Goal: Task Accomplishment & Management: Use online tool/utility

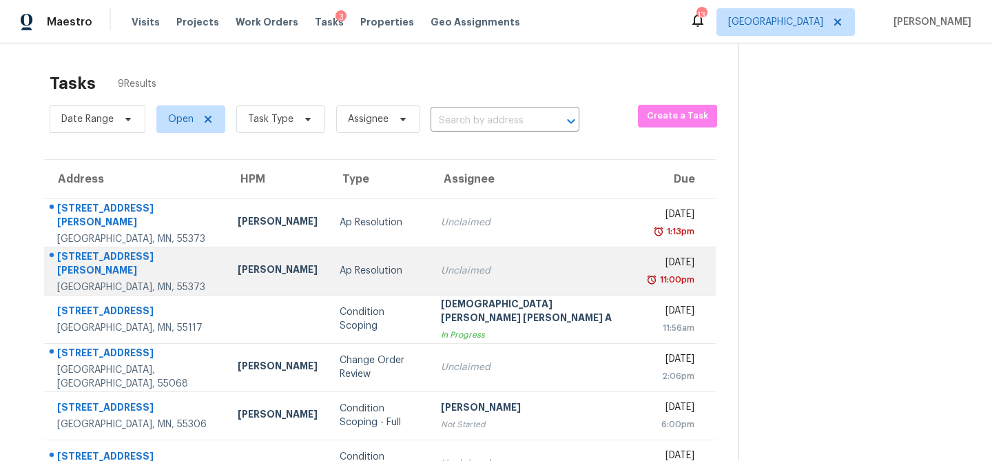
scroll to position [183, 0]
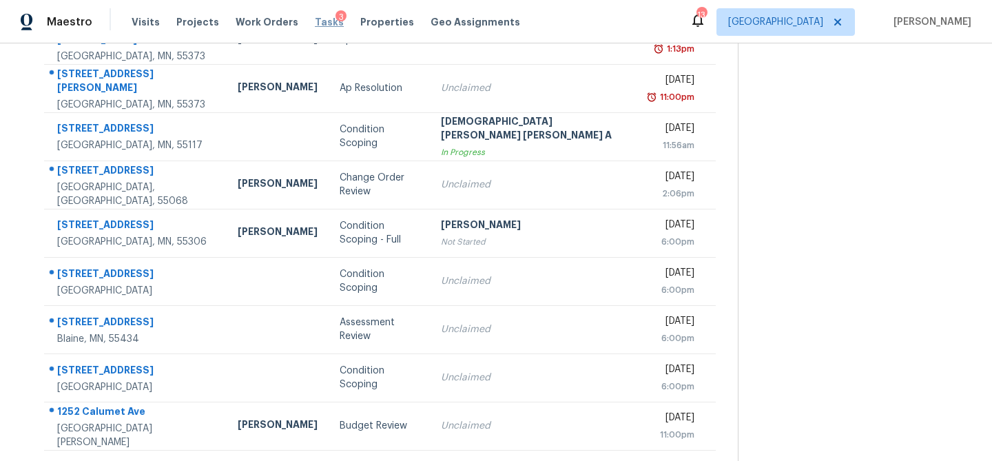
click at [315, 20] on span "Tasks" at bounding box center [329, 22] width 29 height 10
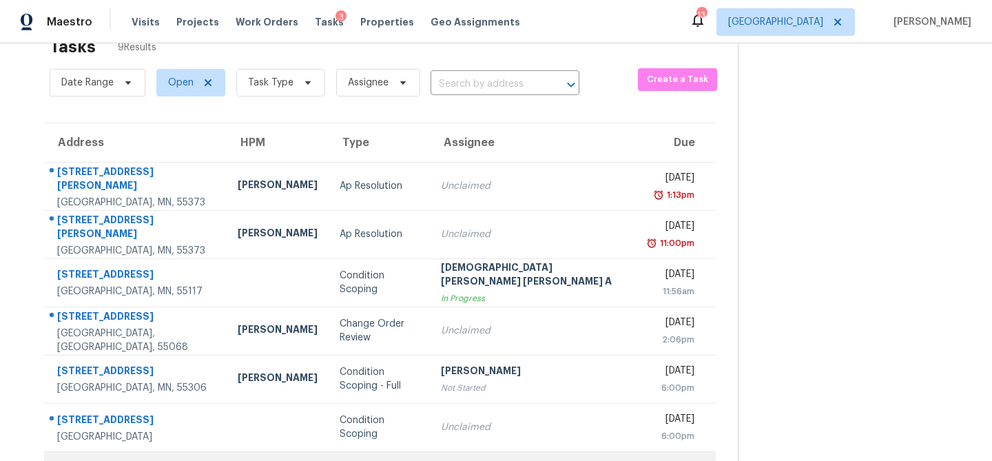
scroll to position [34, 0]
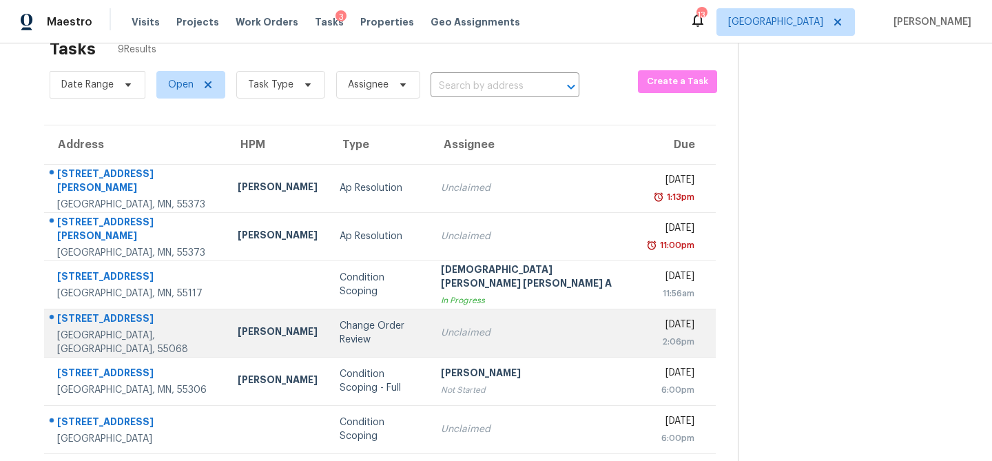
click at [340, 333] on div "Change Order Review" at bounding box center [379, 333] width 79 height 28
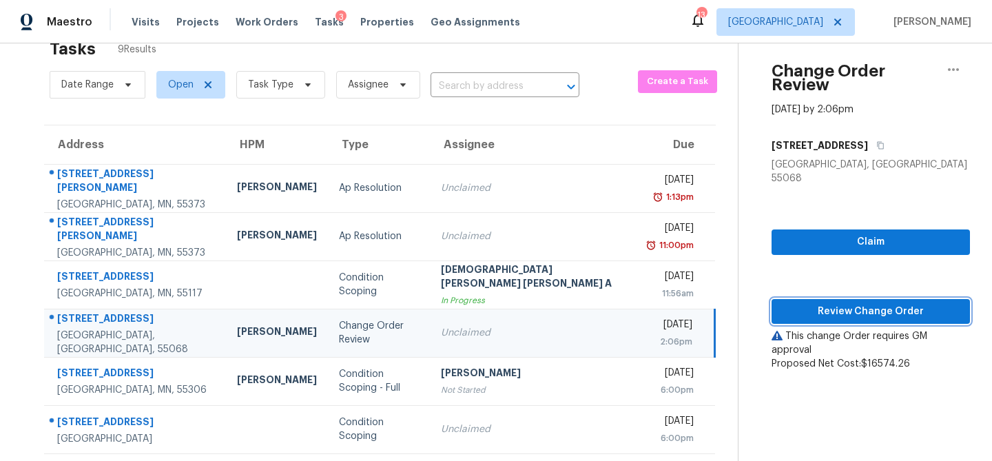
click at [865, 303] on span "Review Change Order" at bounding box center [871, 311] width 176 height 17
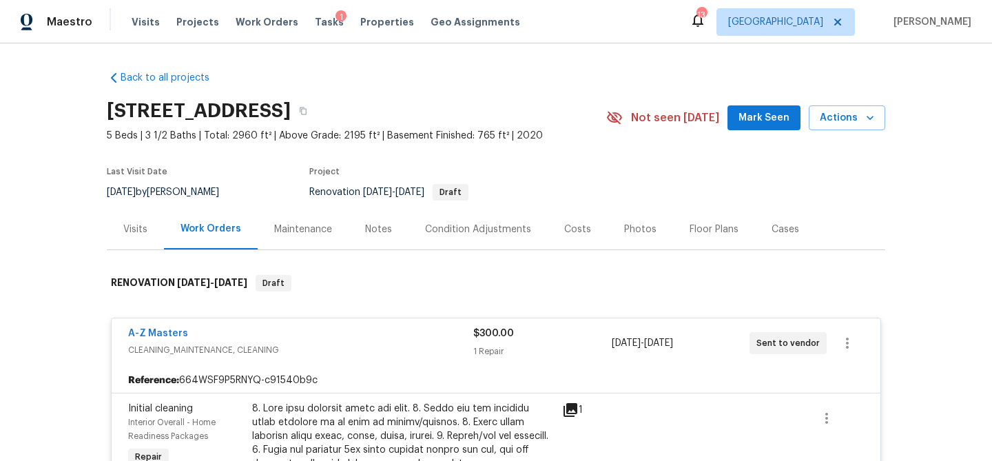
scroll to position [404, 0]
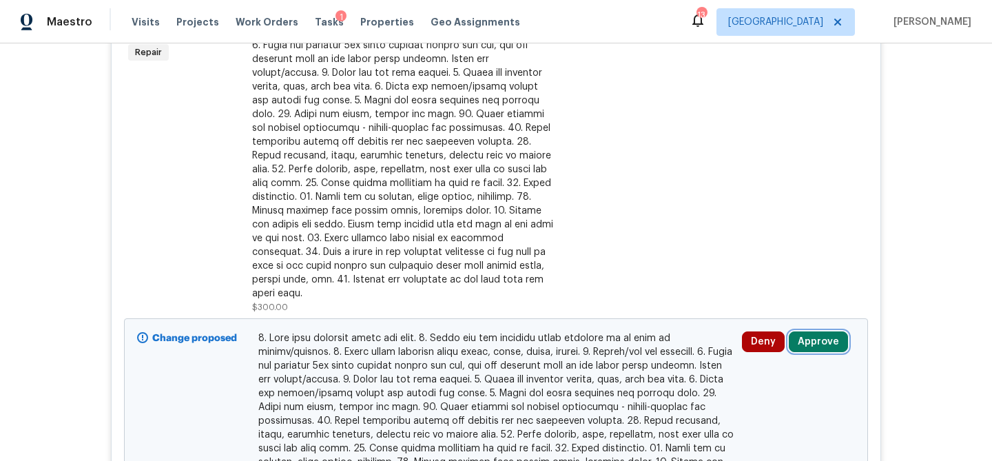
click at [818, 331] on button "Approve" at bounding box center [818, 341] width 59 height 21
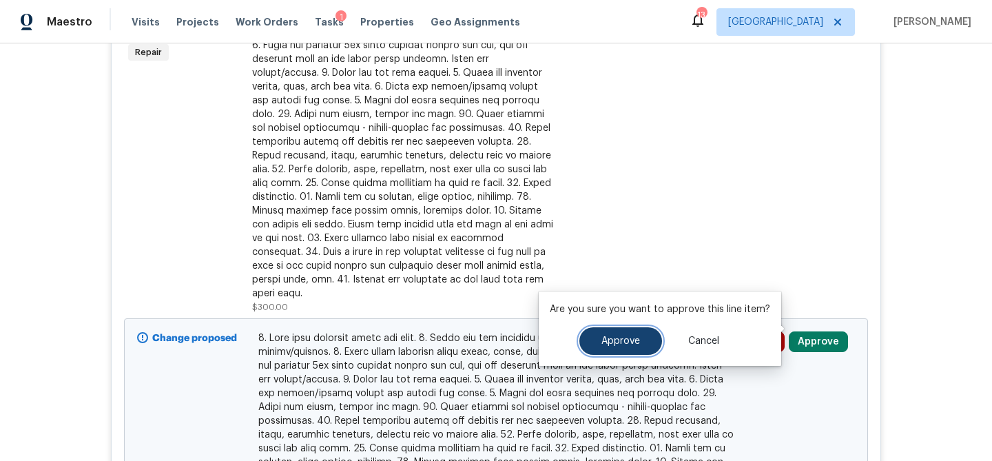
click at [633, 336] on span "Approve" at bounding box center [620, 341] width 39 height 10
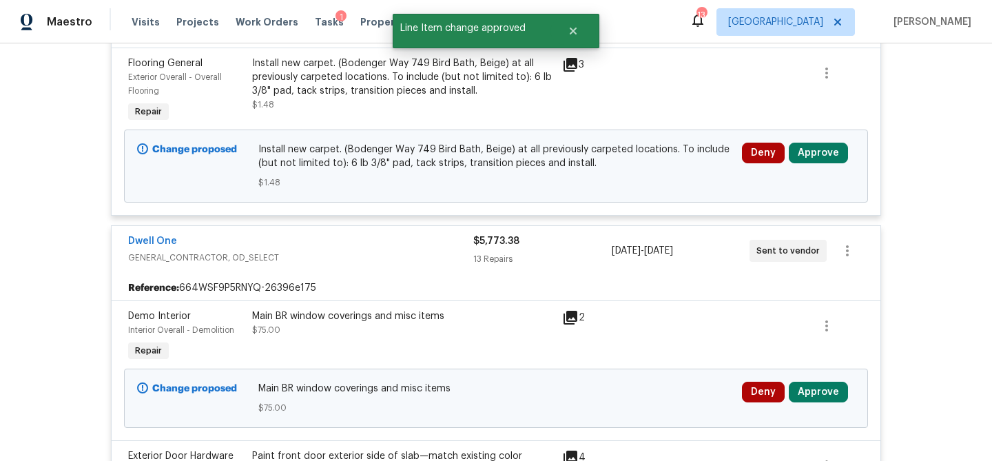
scroll to position [1038, 0]
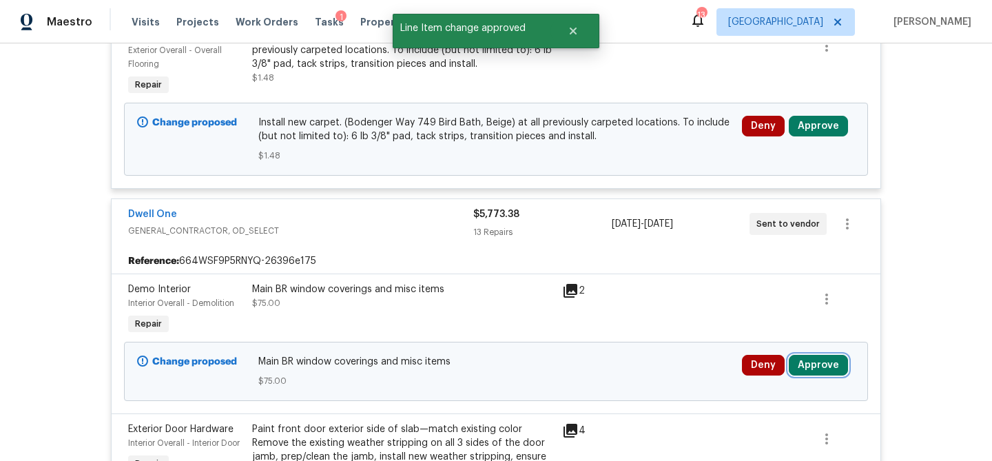
click at [818, 355] on button "Approve" at bounding box center [818, 365] width 59 height 21
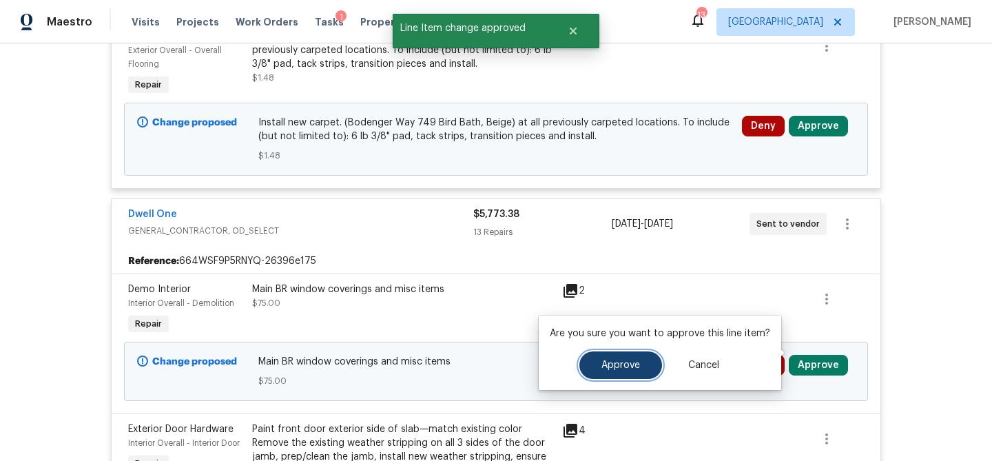
click at [640, 373] on button "Approve" at bounding box center [620, 365] width 83 height 28
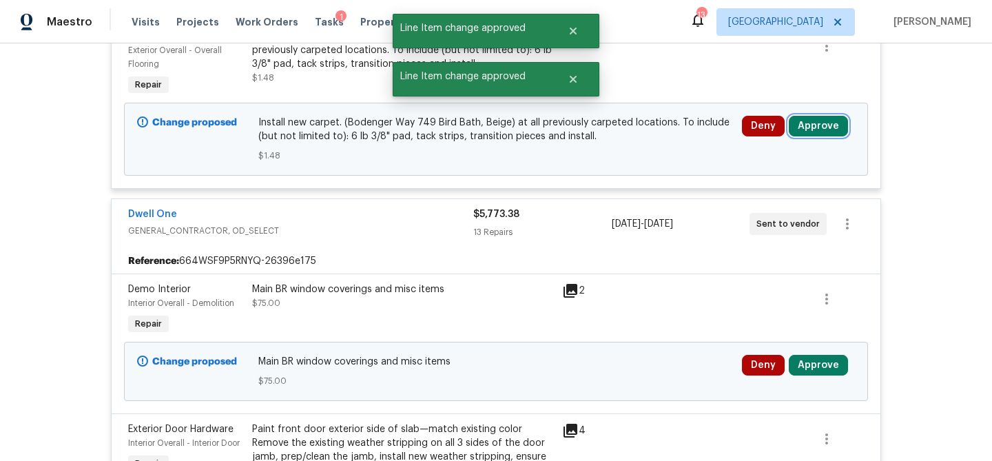
click at [806, 116] on button "Approve" at bounding box center [818, 126] width 59 height 21
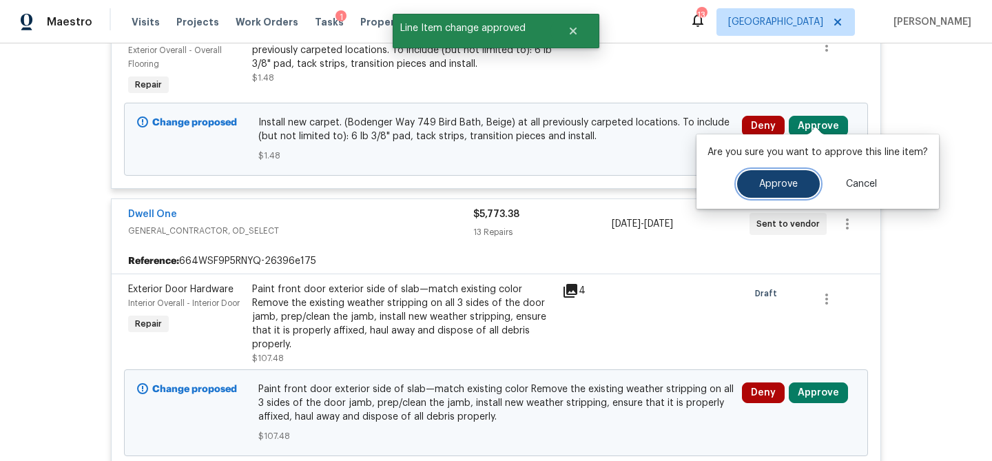
click at [760, 187] on span "Approve" at bounding box center [778, 184] width 39 height 10
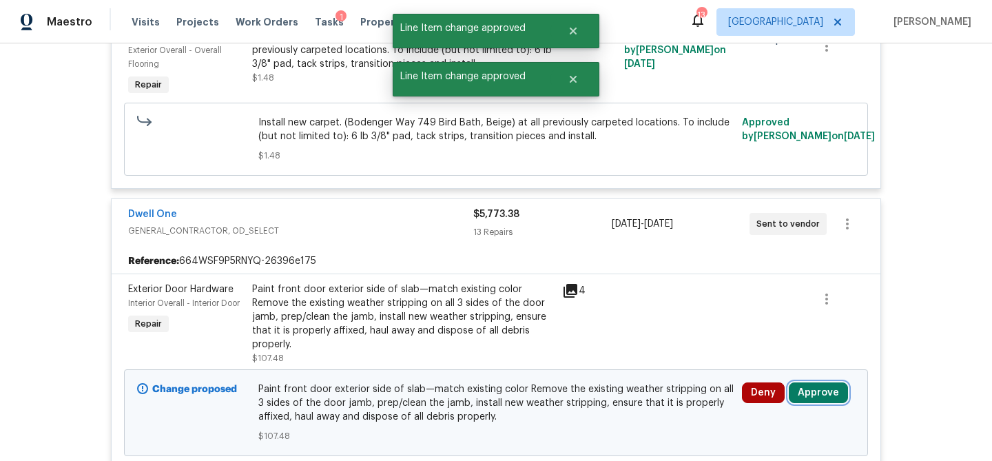
click at [802, 382] on button "Approve" at bounding box center [818, 392] width 59 height 21
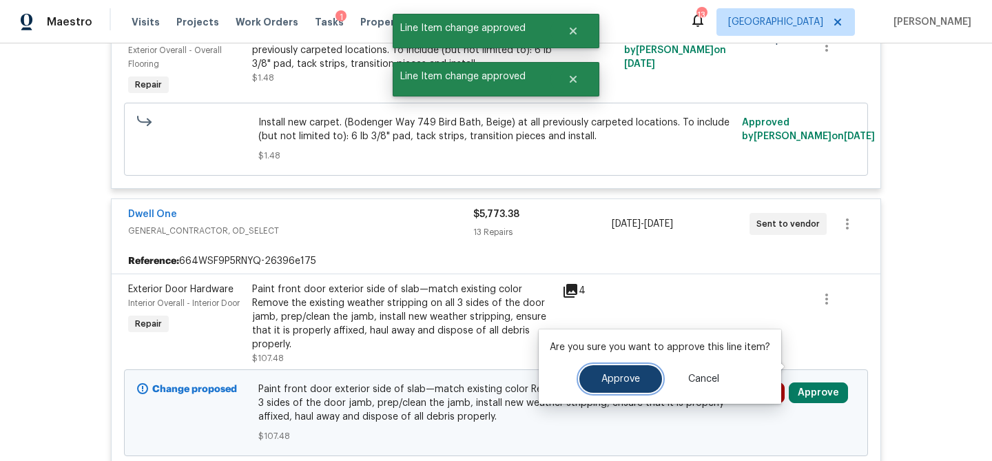
click at [641, 373] on button "Approve" at bounding box center [620, 379] width 83 height 28
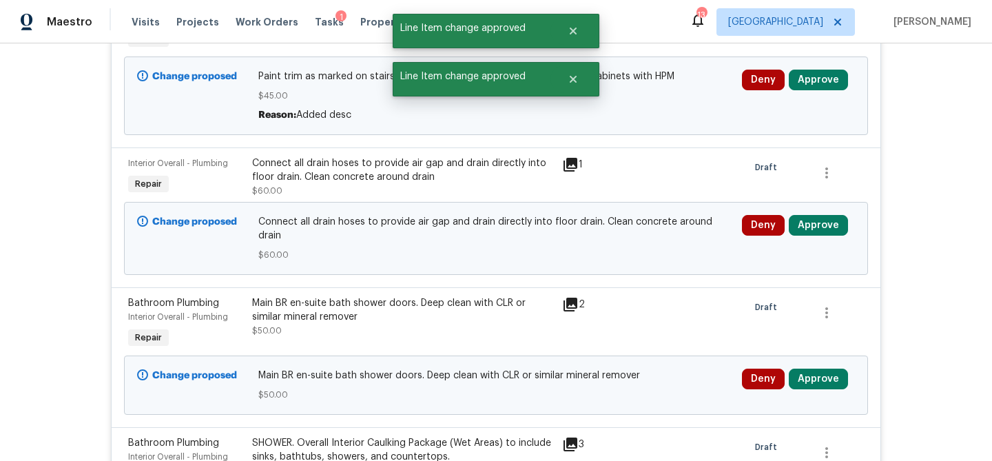
scroll to position [1315, 0]
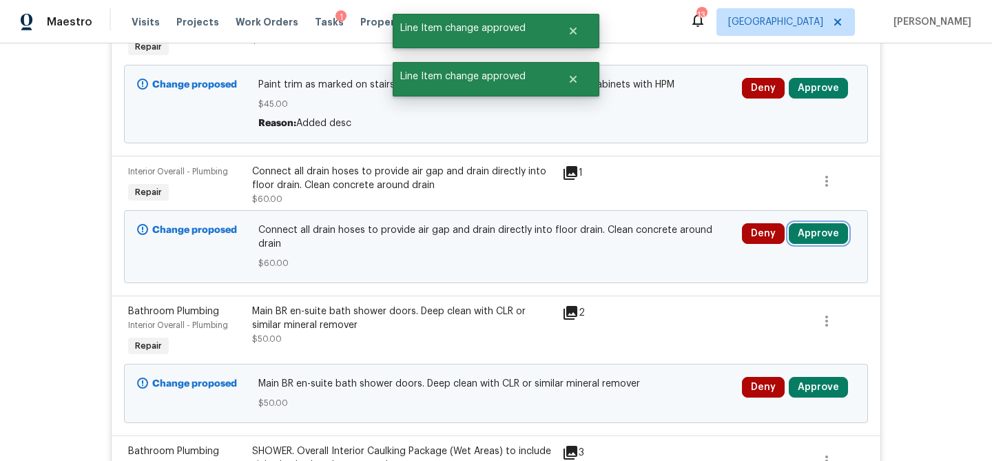
click at [808, 225] on button "Approve" at bounding box center [818, 233] width 59 height 21
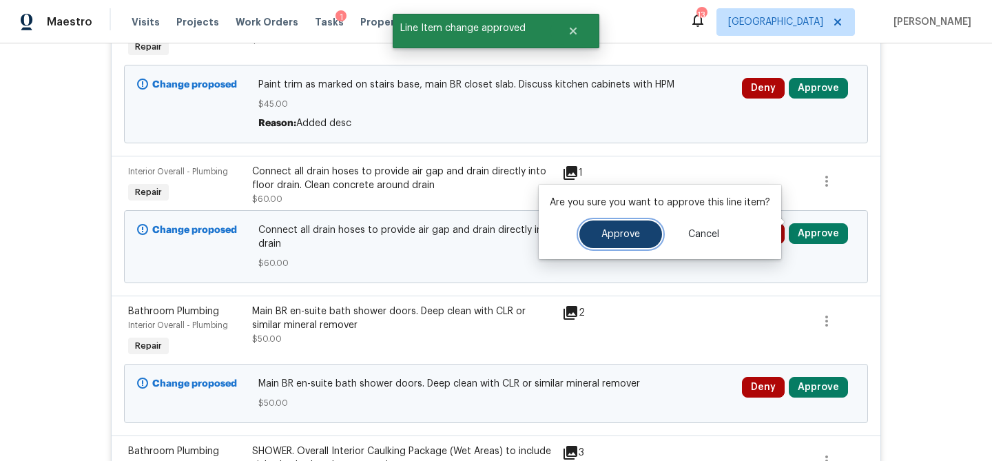
click at [641, 240] on button "Approve" at bounding box center [620, 234] width 83 height 28
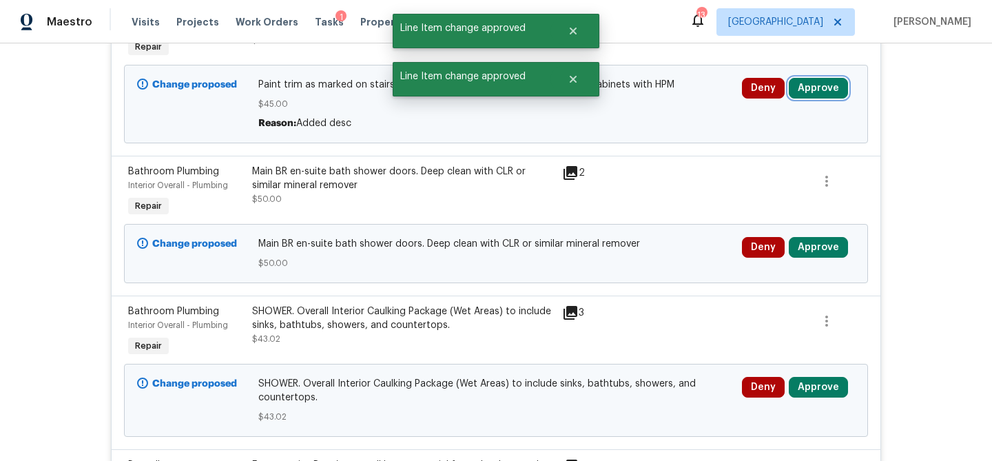
click at [814, 82] on button "Approve" at bounding box center [818, 88] width 59 height 21
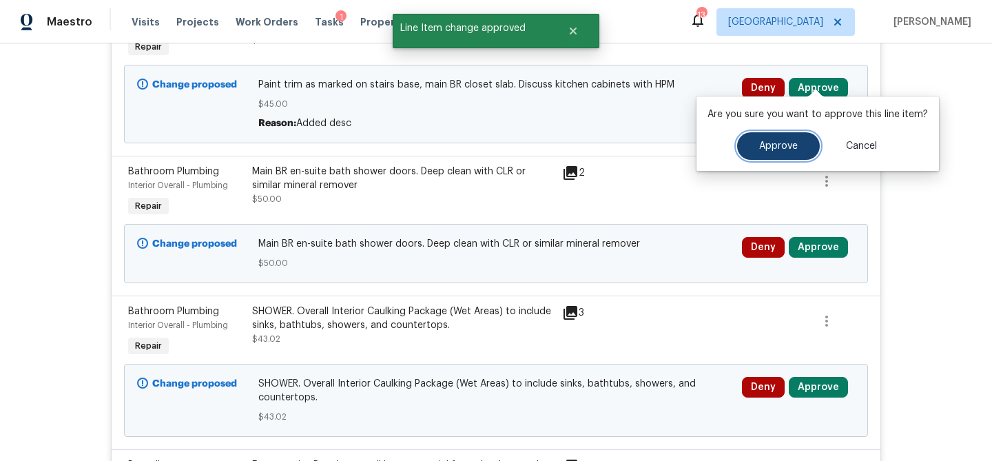
click at [752, 144] on button "Approve" at bounding box center [778, 146] width 83 height 28
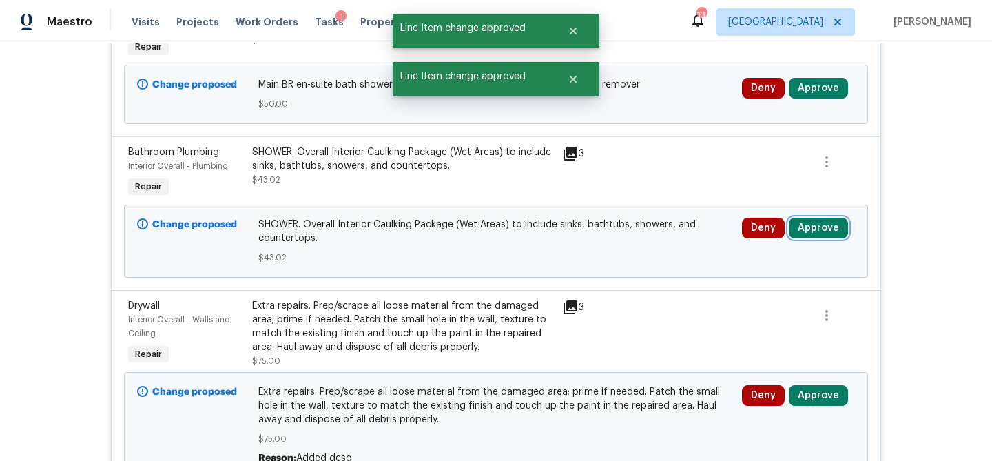
click at [806, 225] on button "Approve" at bounding box center [818, 228] width 59 height 21
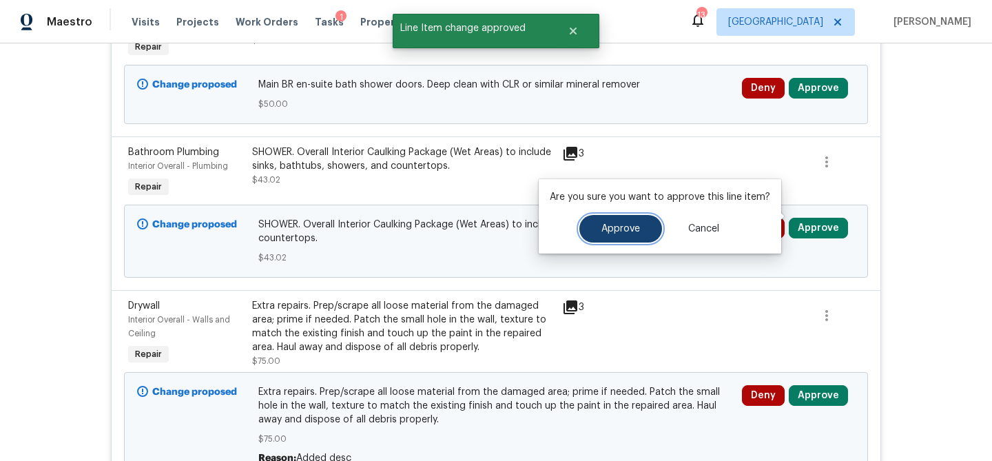
click at [650, 232] on button "Approve" at bounding box center [620, 229] width 83 height 28
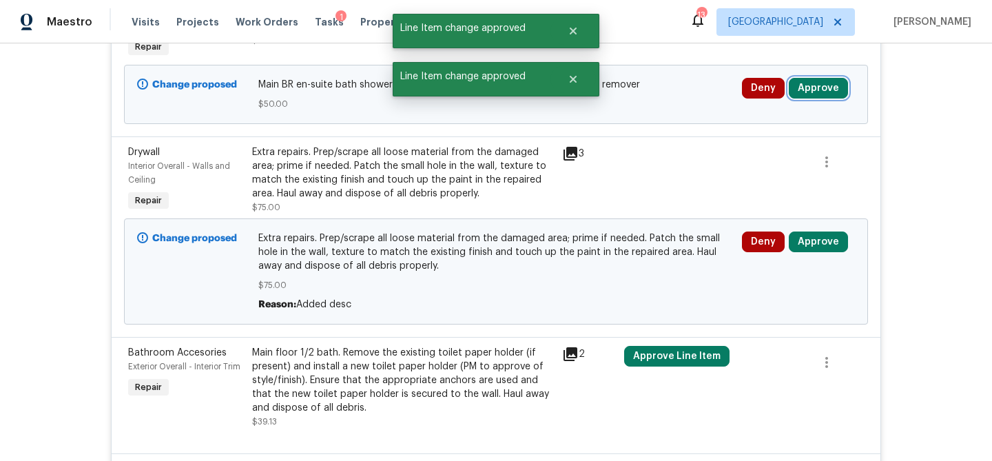
click at [818, 78] on button "Approve" at bounding box center [818, 88] width 59 height 21
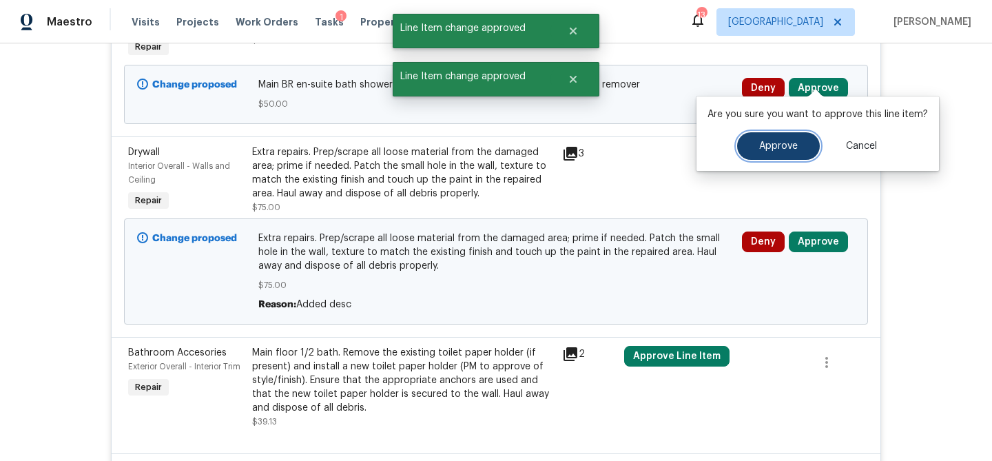
click at [737, 146] on button "Approve" at bounding box center [778, 146] width 83 height 28
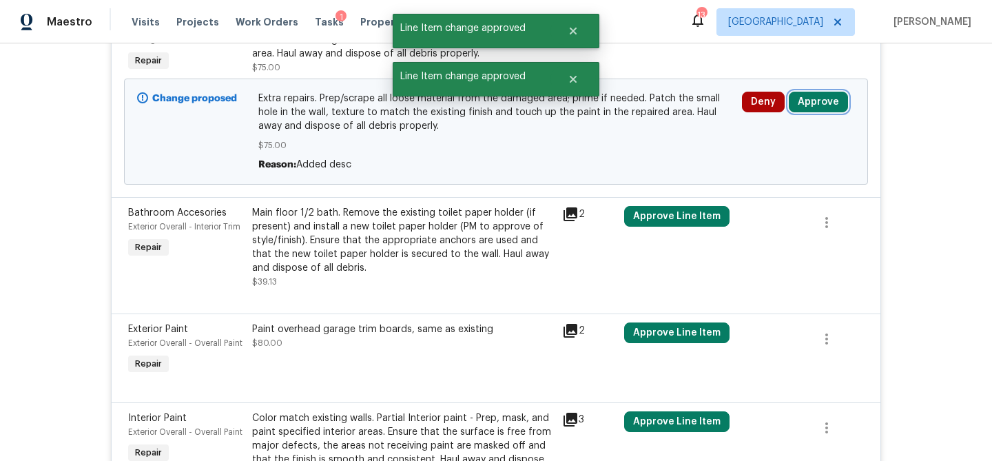
click at [799, 92] on button "Approve" at bounding box center [818, 102] width 59 height 21
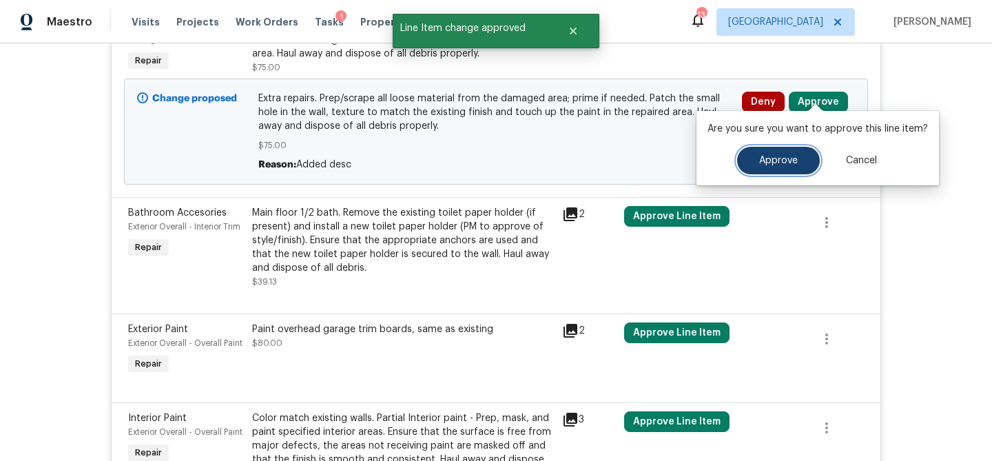
click at [769, 170] on button "Approve" at bounding box center [778, 161] width 83 height 28
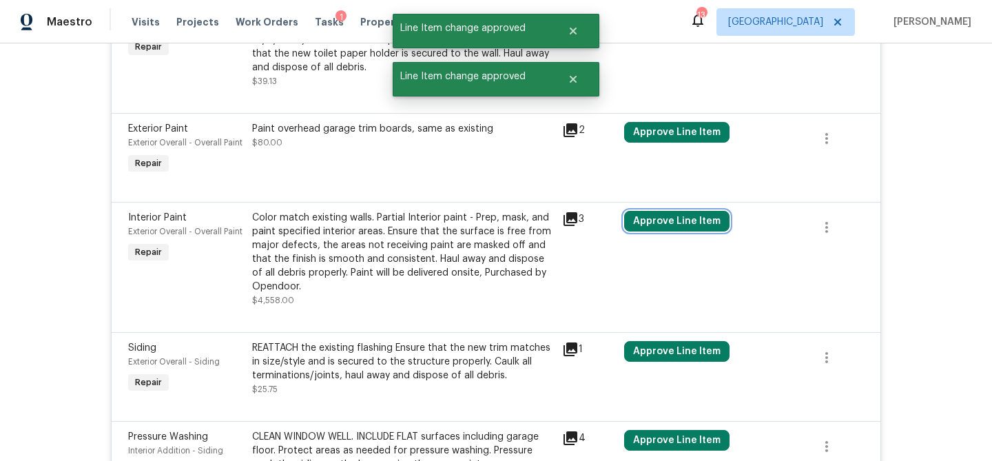
click at [676, 217] on button "Approve Line Item" at bounding box center [676, 221] width 105 height 21
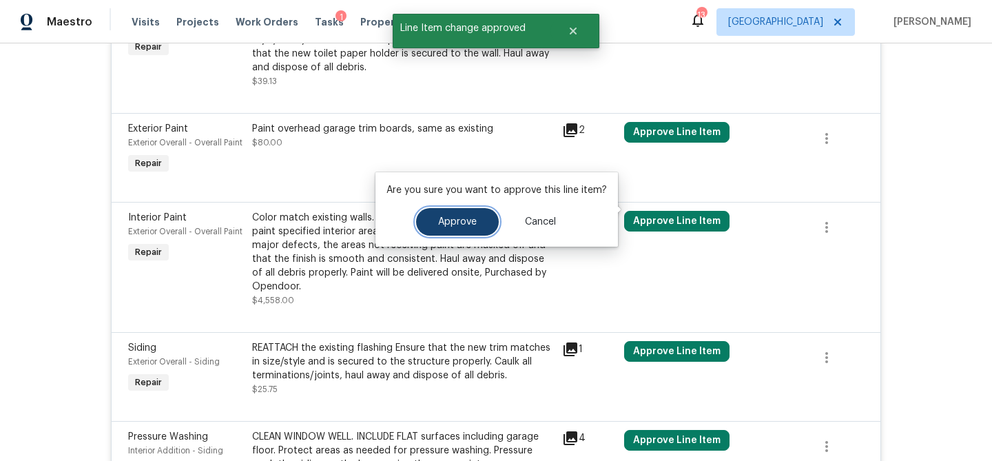
click at [463, 230] on button "Approve" at bounding box center [457, 222] width 83 height 28
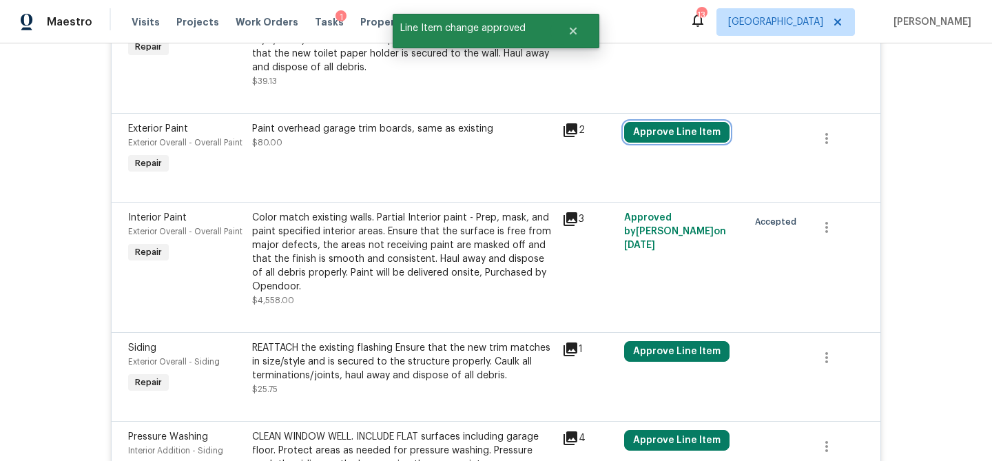
click at [657, 125] on button "Approve Line Item" at bounding box center [676, 132] width 105 height 21
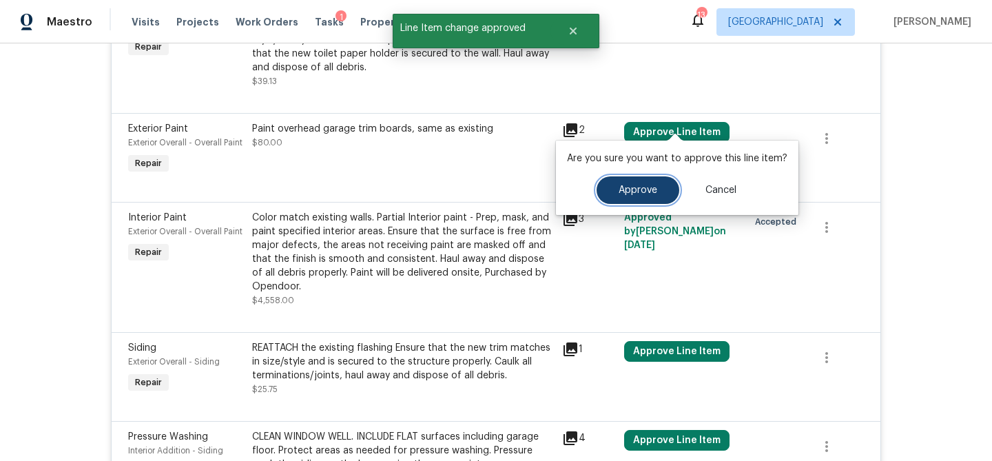
click at [605, 192] on button "Approve" at bounding box center [638, 190] width 83 height 28
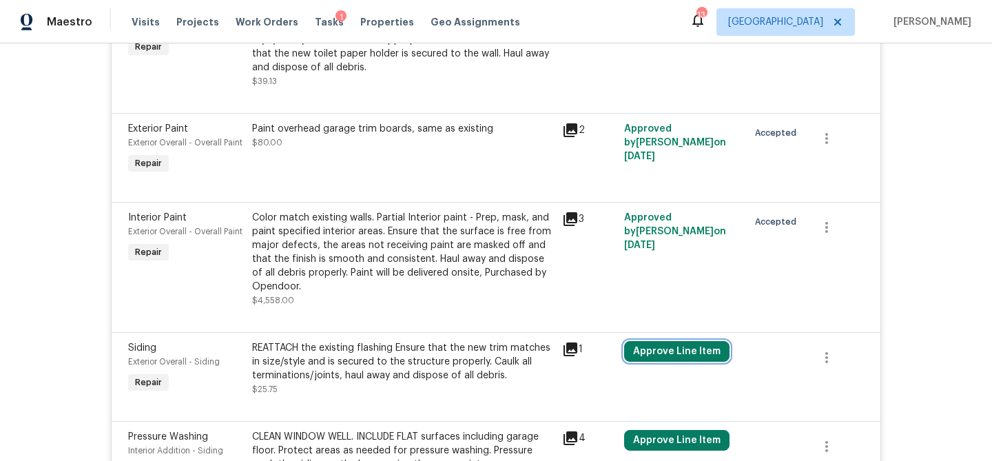
click at [667, 342] on button "Approve Line Item" at bounding box center [676, 351] width 105 height 21
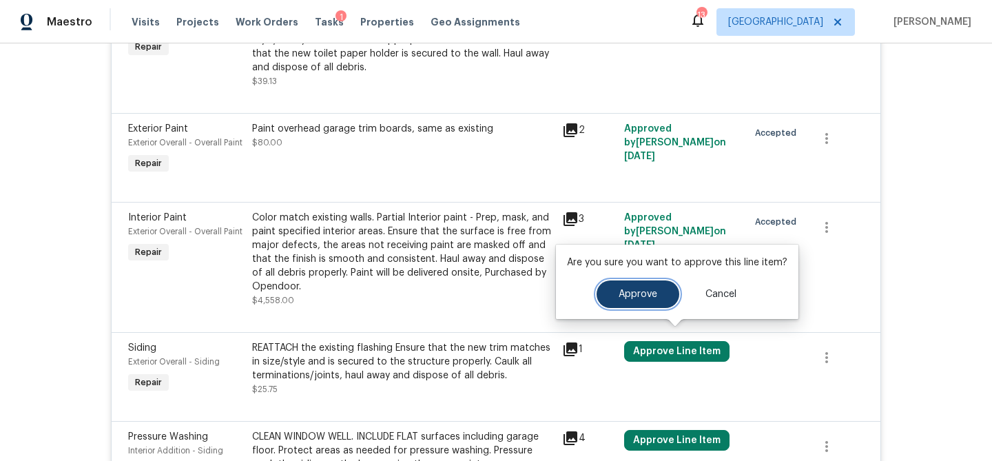
click at [624, 285] on button "Approve" at bounding box center [638, 294] width 83 height 28
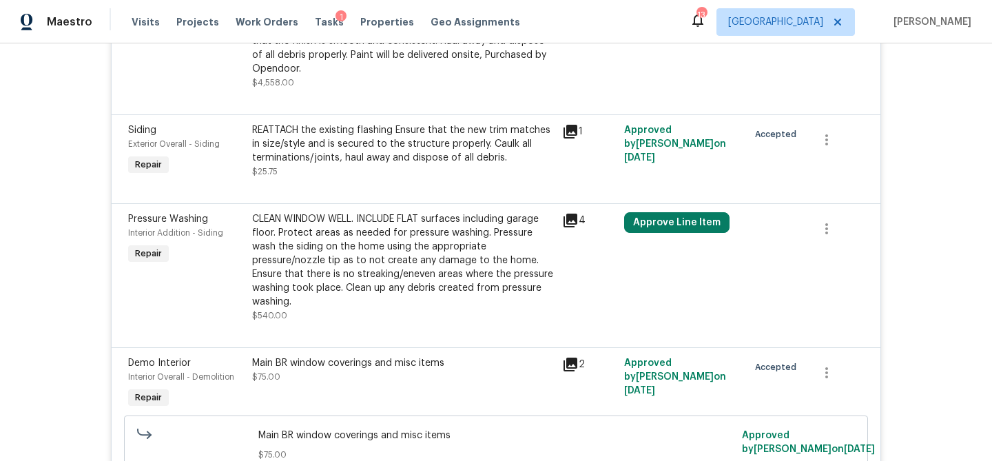
scroll to position [1562, 0]
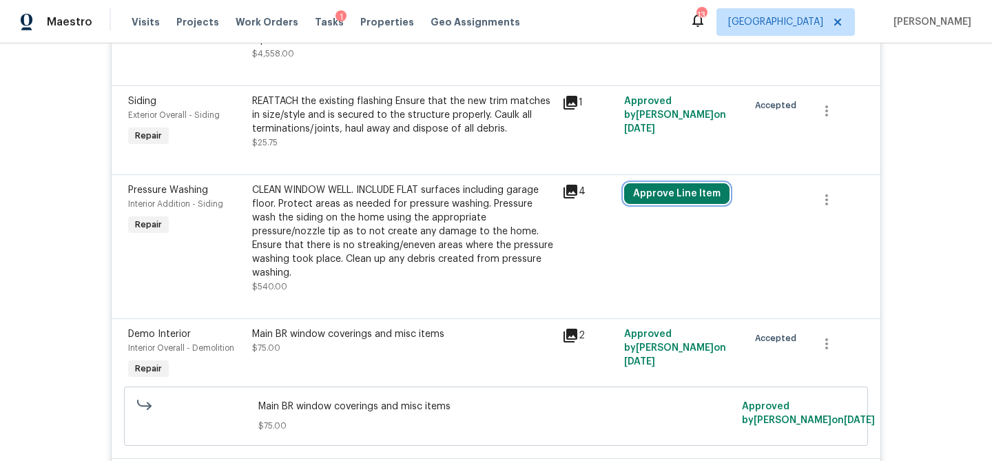
click at [657, 186] on button "Approve Line Item" at bounding box center [676, 193] width 105 height 21
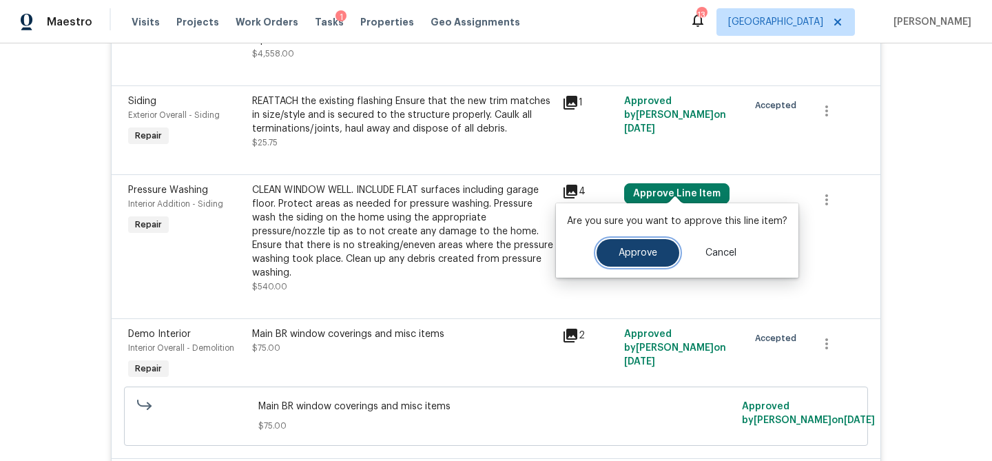
click at [643, 247] on button "Approve" at bounding box center [638, 253] width 83 height 28
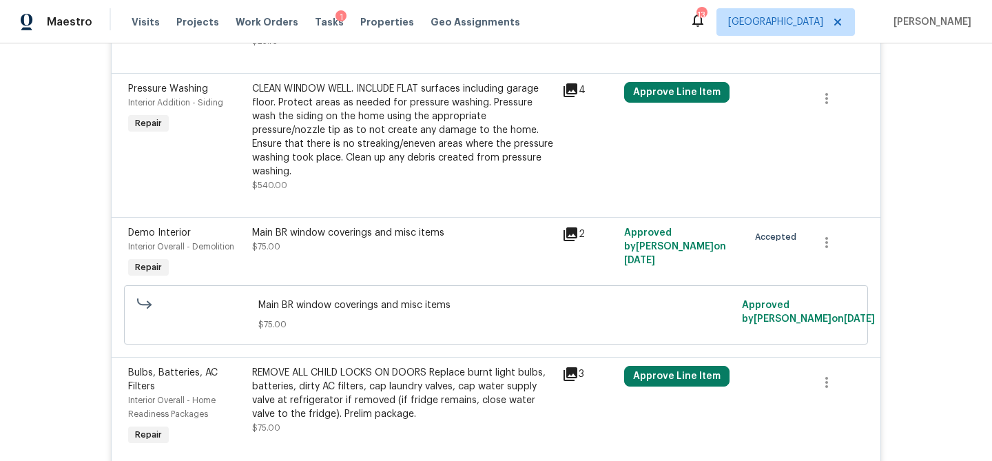
scroll to position [1753, 0]
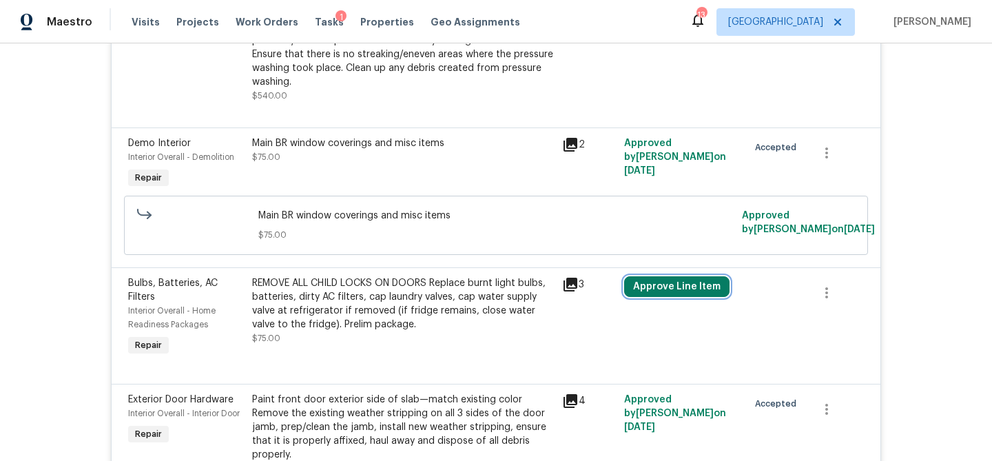
click at [646, 276] on button "Approve Line Item" at bounding box center [676, 286] width 105 height 21
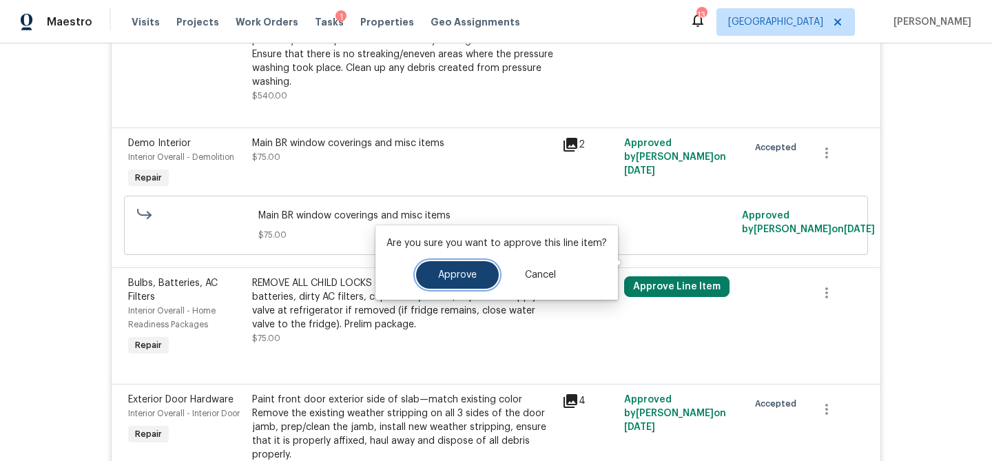
click at [473, 262] on button "Approve" at bounding box center [457, 275] width 83 height 28
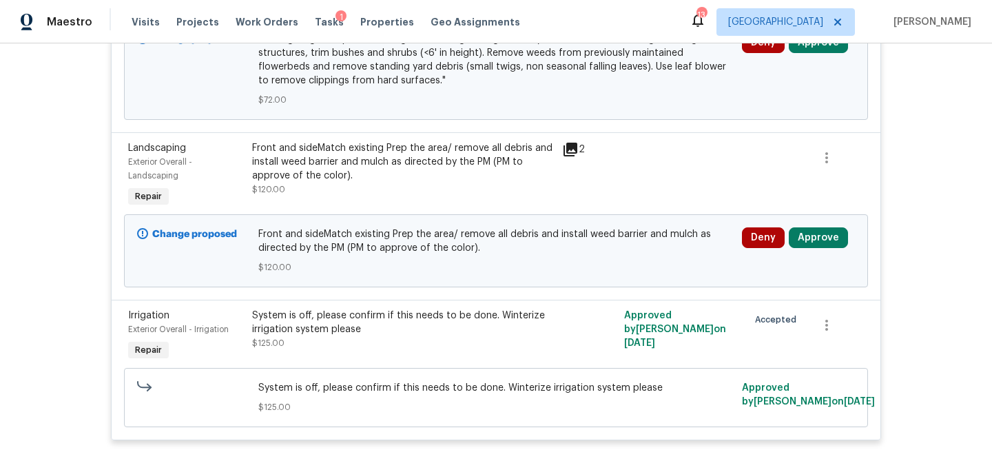
scroll to position [3302, 0]
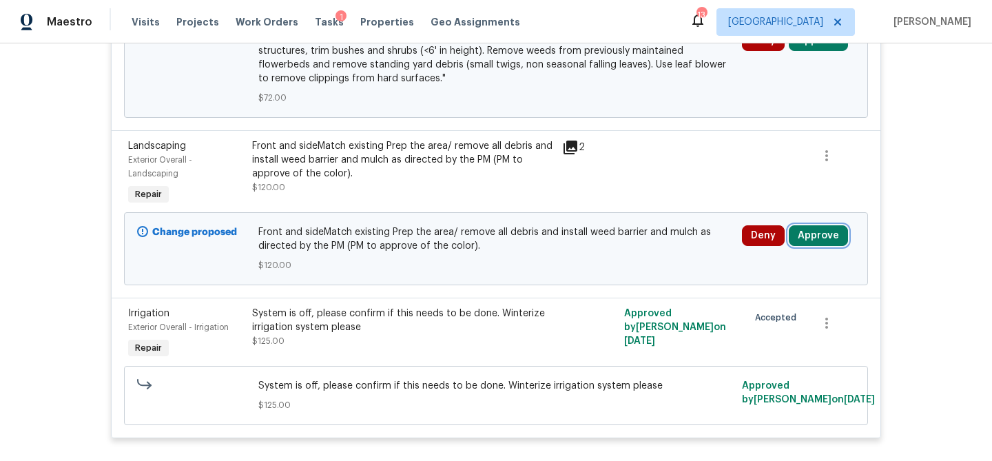
click at [825, 225] on button "Approve" at bounding box center [818, 235] width 59 height 21
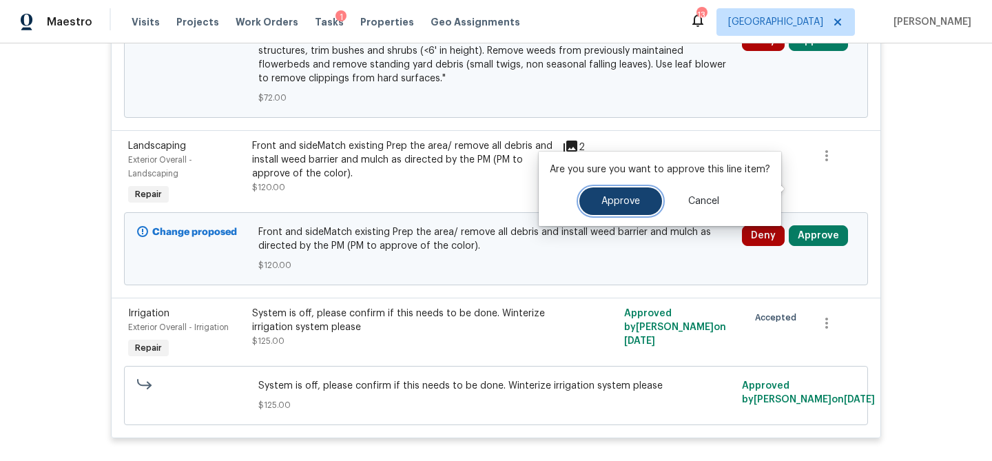
click at [627, 198] on span "Approve" at bounding box center [620, 201] width 39 height 10
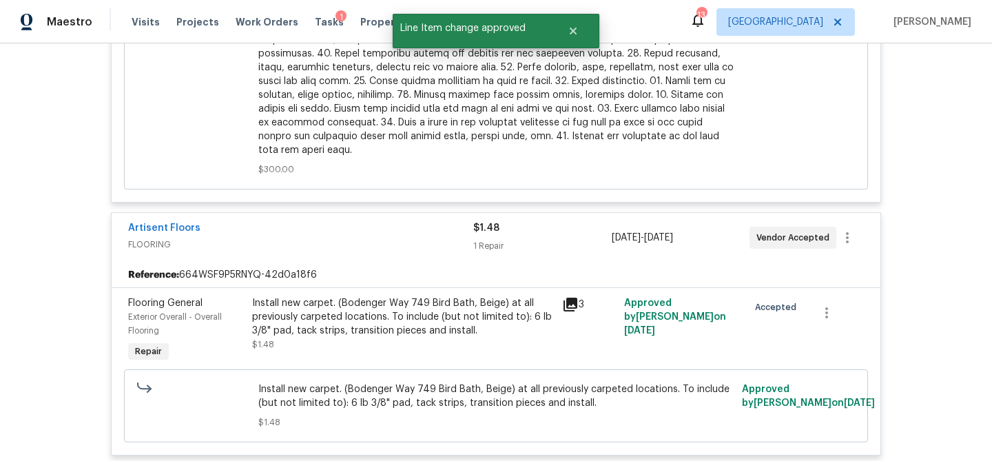
scroll to position [1014, 0]
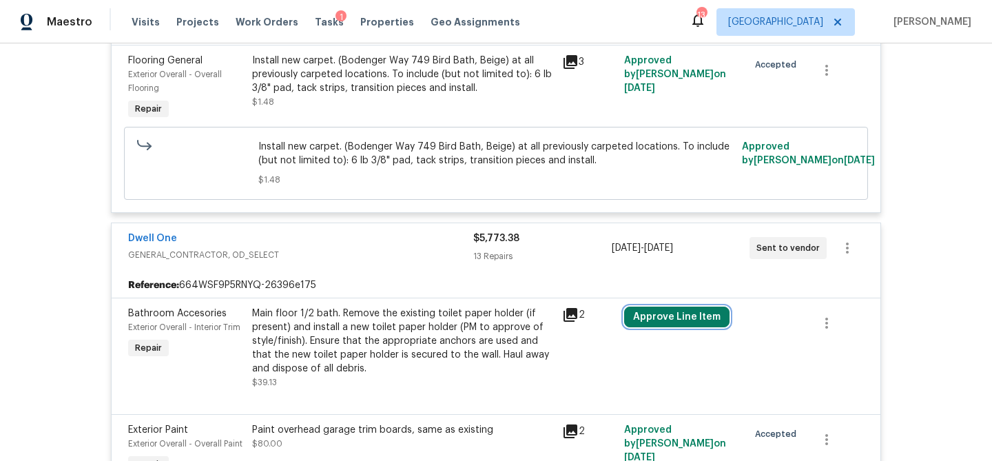
click at [694, 307] on button "Approve Line Item" at bounding box center [676, 317] width 105 height 21
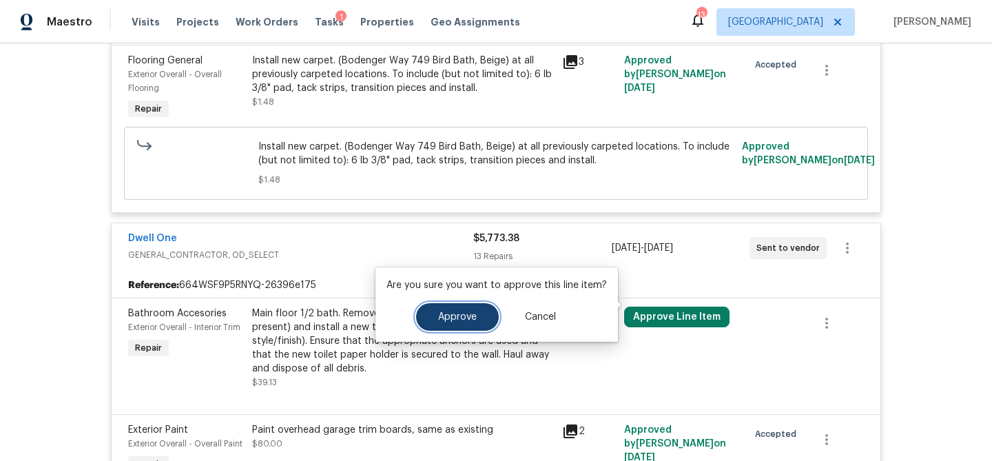
click at [465, 307] on button "Approve" at bounding box center [457, 317] width 83 height 28
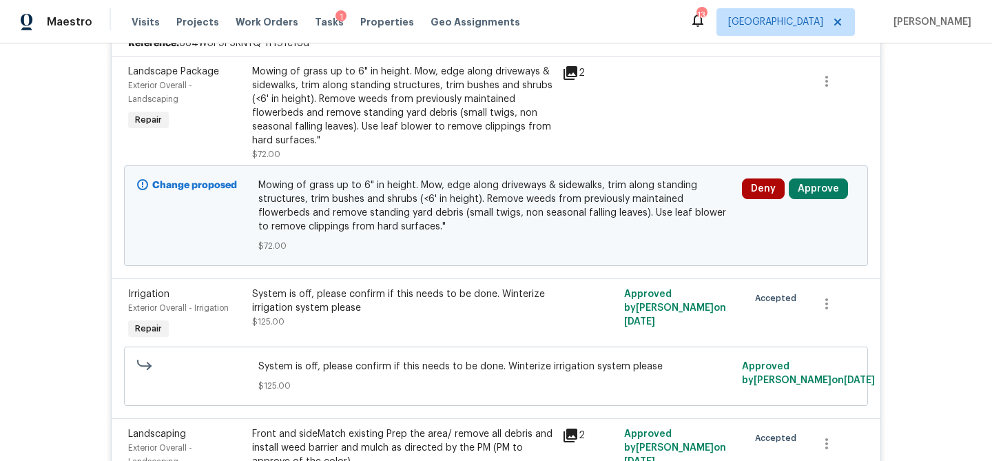
scroll to position [3139, 0]
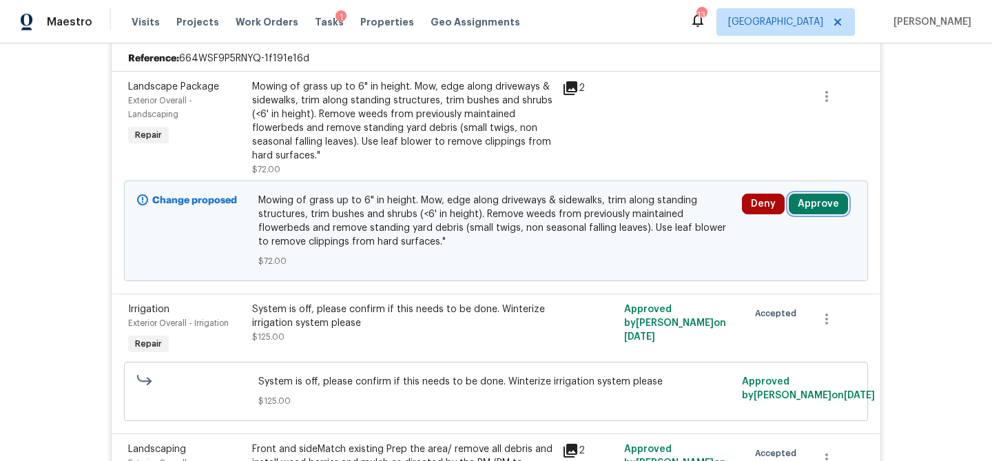
click at [799, 194] on button "Approve" at bounding box center [818, 204] width 59 height 21
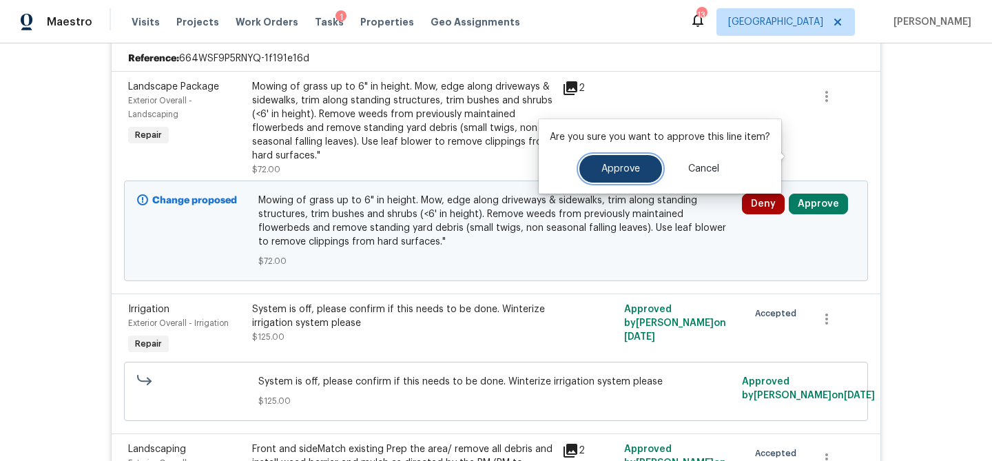
click at [623, 169] on span "Approve" at bounding box center [620, 169] width 39 height 10
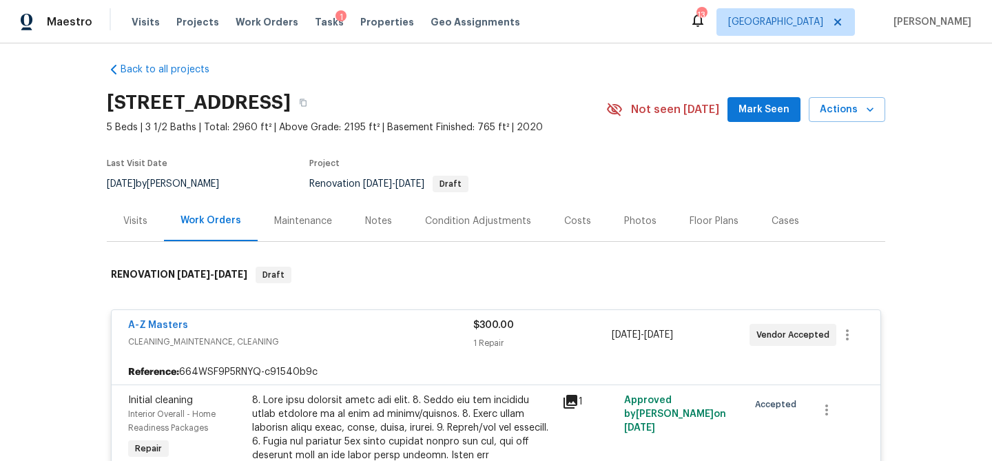
scroll to position [0, 0]
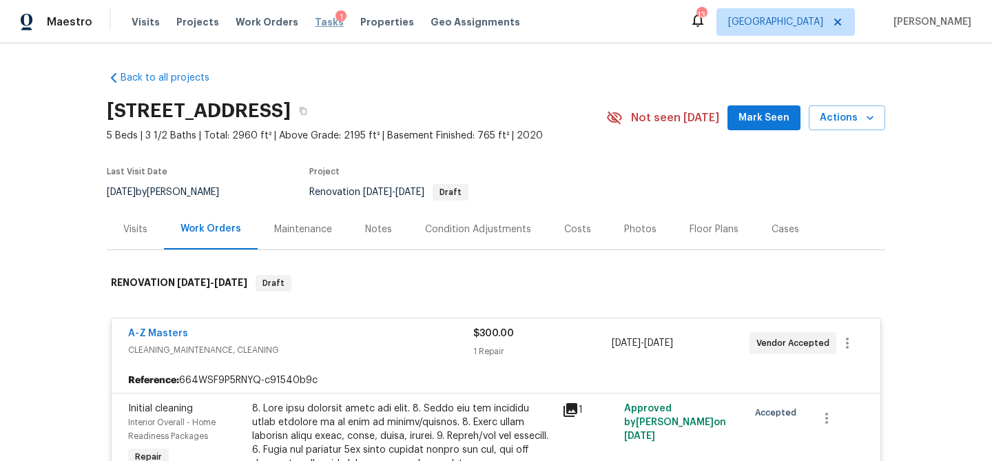
click at [315, 25] on span "Tasks" at bounding box center [329, 22] width 29 height 10
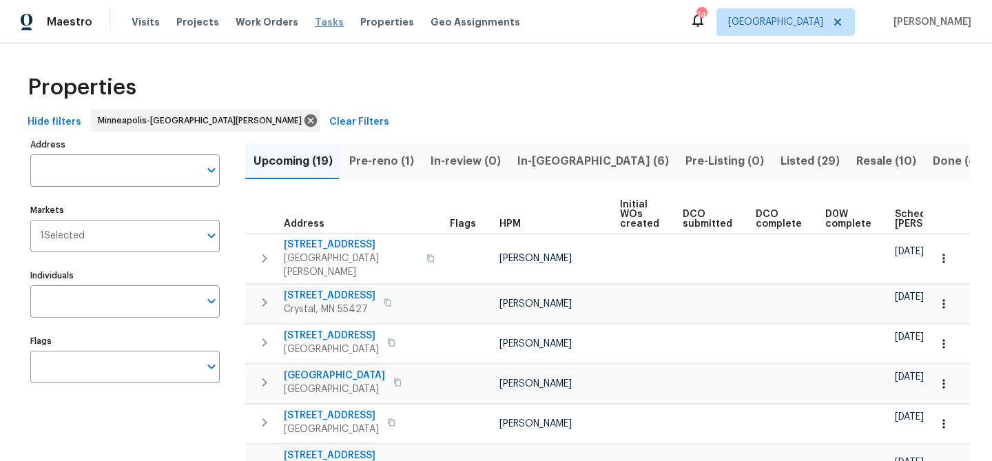
click at [319, 22] on span "Tasks" at bounding box center [329, 22] width 29 height 10
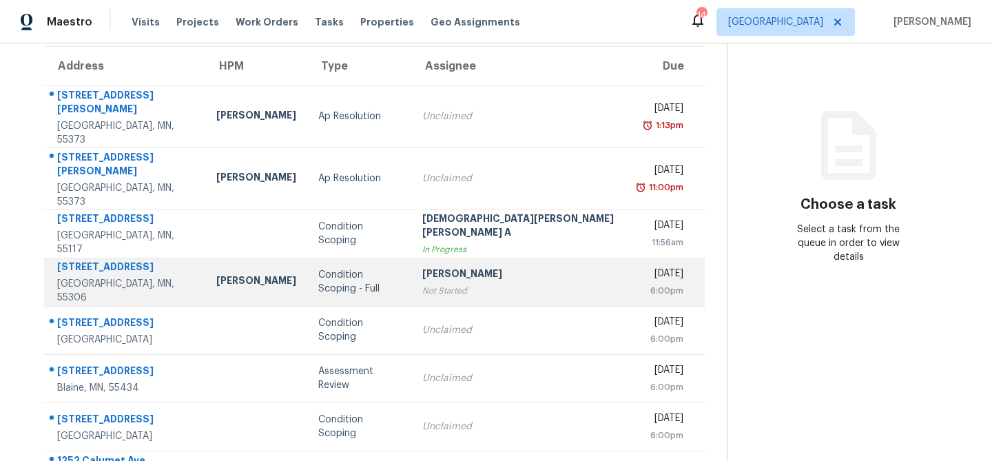
scroll to position [134, 0]
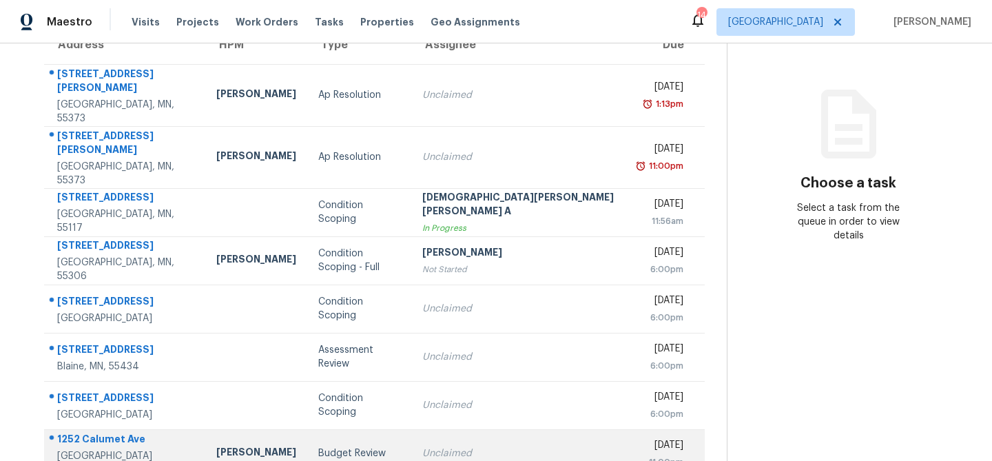
click at [318, 446] on div "Budget Review" at bounding box center [359, 453] width 82 height 14
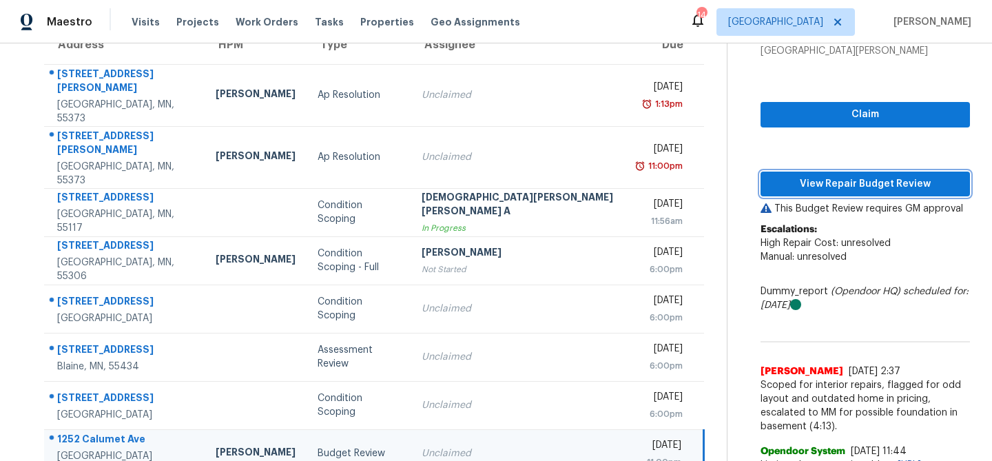
click at [835, 178] on span "View Repair Budget Review" at bounding box center [865, 184] width 187 height 17
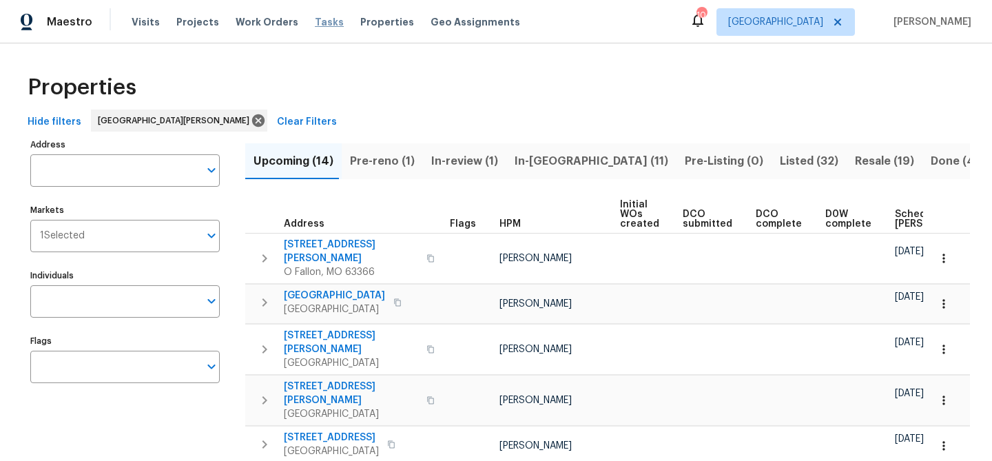
click at [315, 19] on span "Tasks" at bounding box center [329, 22] width 29 height 10
